Goal: Information Seeking & Learning: Learn about a topic

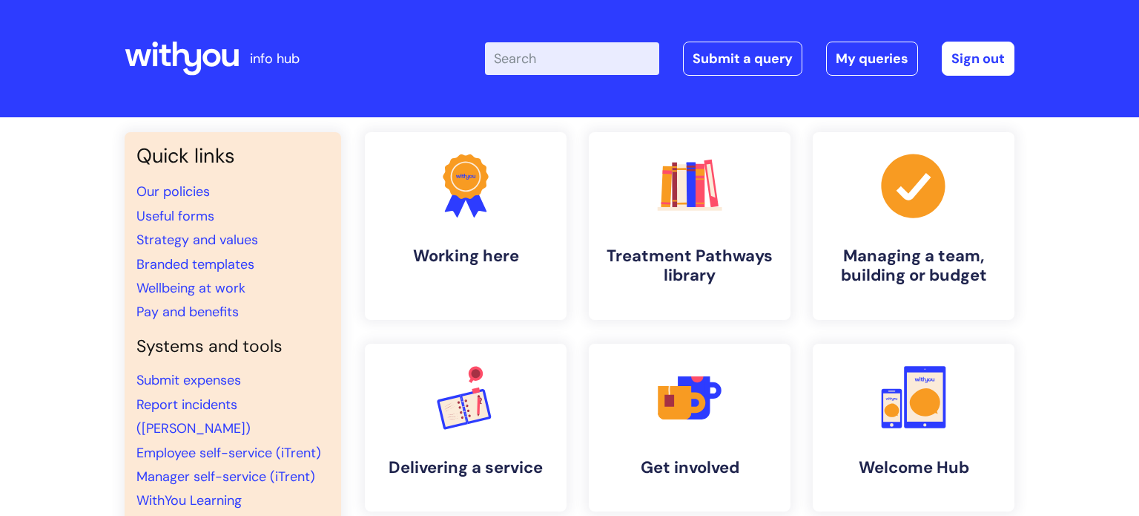
scroll to position [101, 0]
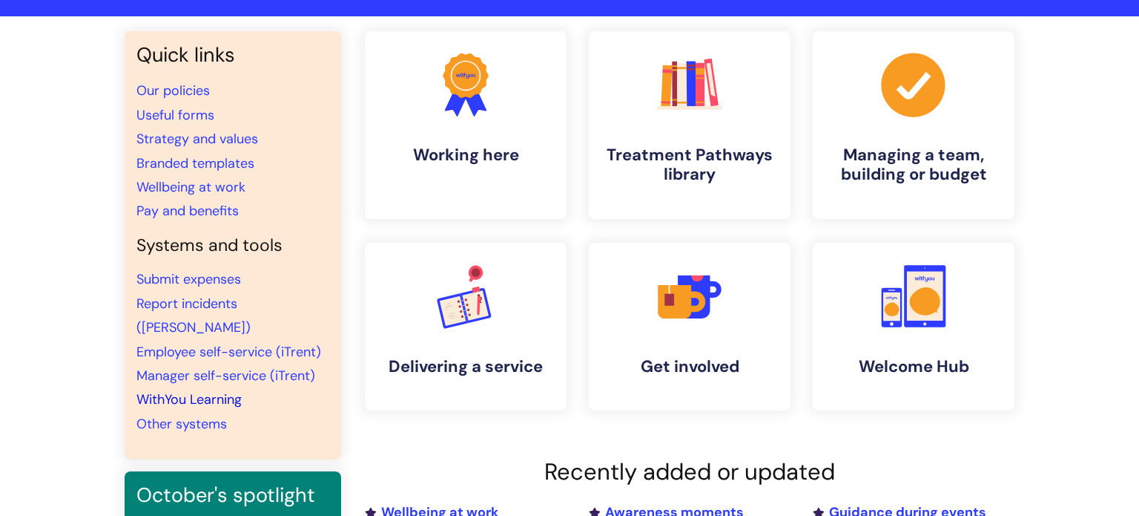
click at [217, 390] on link "WithYou Learning" at bounding box center [188, 399] width 105 height 18
click at [205, 390] on link "WithYou Learning" at bounding box center [188, 399] width 105 height 18
click at [702, 155] on h4 "Treatment Pathways library" at bounding box center [689, 165] width 181 height 40
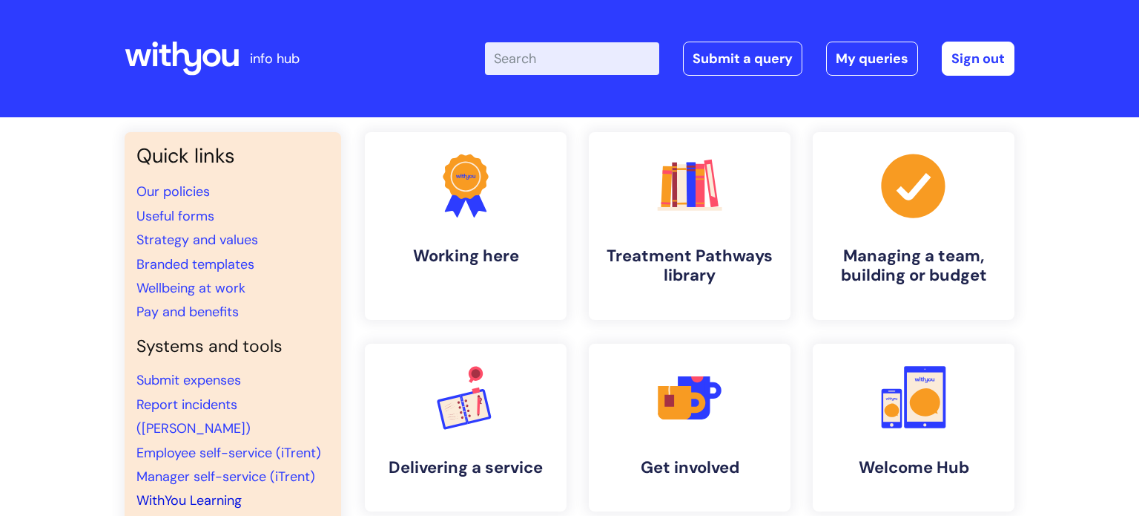
click at [234, 491] on link "WithYou Learning" at bounding box center [188, 500] width 105 height 18
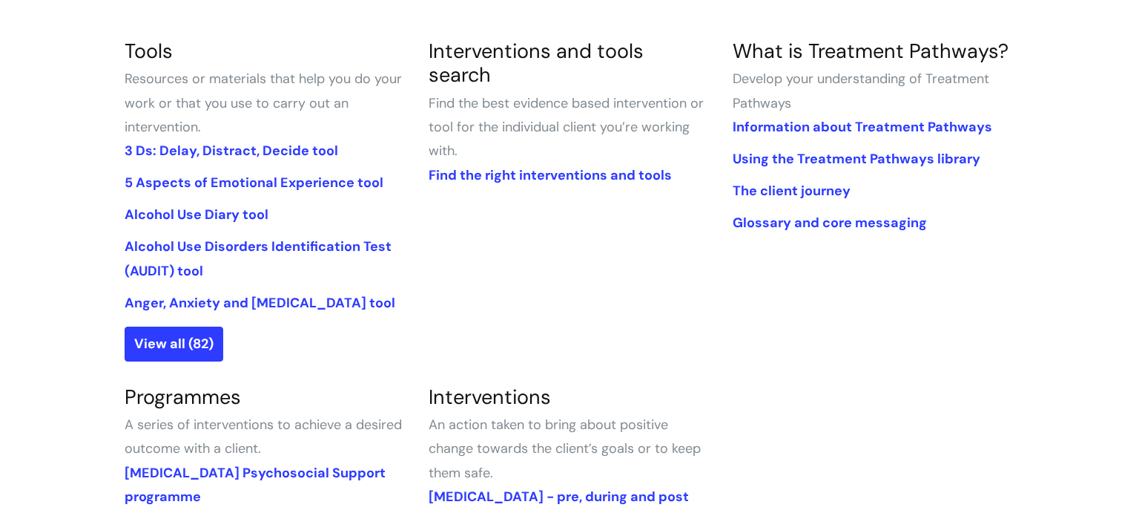
scroll to position [358, 0]
